Goal: Find specific page/section: Find specific page/section

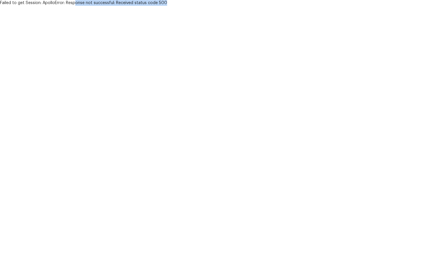
drag, startPoint x: 75, startPoint y: 3, endPoint x: 165, endPoint y: 8, distance: 90.8
click at [165, 6] on html "Failed to get Session: ApolloError: Response not successful: Received status co…" at bounding box center [213, 3] width 427 height 6
click at [178, 6] on html "Failed to get Session: ApolloError: Response not successful: Received status co…" at bounding box center [213, 3] width 427 height 6
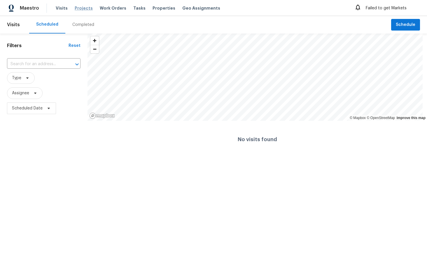
click at [80, 7] on span "Projects" at bounding box center [84, 8] width 18 height 6
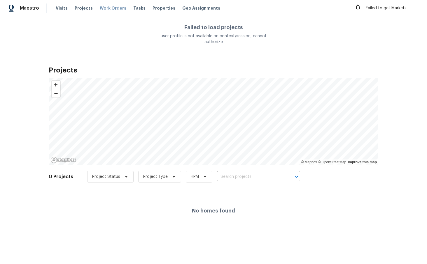
click at [108, 10] on span "Work Orders" at bounding box center [113, 8] width 27 height 6
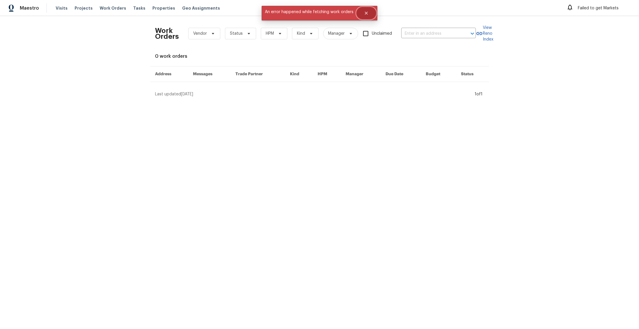
click at [368, 12] on icon "Close" at bounding box center [366, 13] width 5 height 5
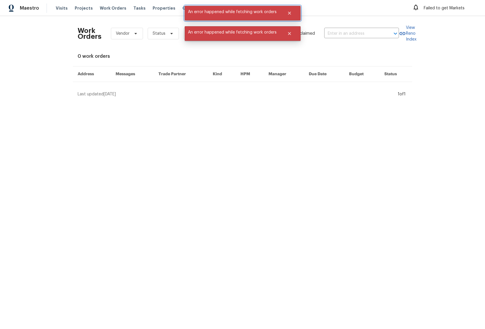
click at [250, 13] on span "An error happened while fetching work orders" at bounding box center [232, 12] width 95 height 12
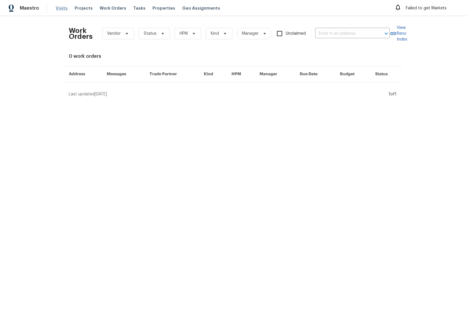
click at [59, 9] on span "Visits" at bounding box center [62, 8] width 12 height 6
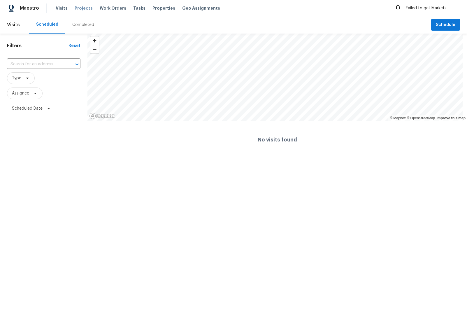
click at [83, 9] on span "Projects" at bounding box center [84, 8] width 18 height 6
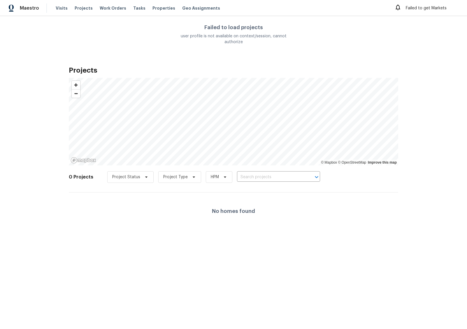
click at [416, 9] on div "Failed to get Markets" at bounding box center [427, 7] width 64 height 9
click at [111, 6] on span "Work Orders" at bounding box center [113, 8] width 27 height 6
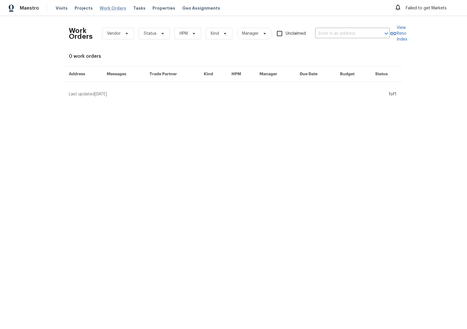
click at [103, 9] on span "Work Orders" at bounding box center [113, 8] width 27 height 6
